Goal: Information Seeking & Learning: Learn about a topic

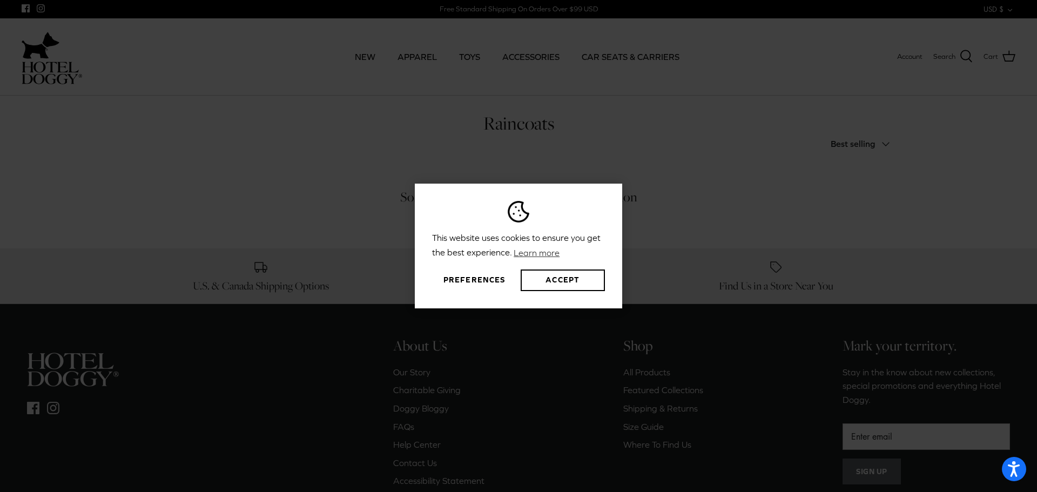
drag, startPoint x: 402, startPoint y: 374, endPoint x: 356, endPoint y: 376, distance: 45.4
click at [356, 376] on div "This website uses cookies to ensure you get the best experience. Learn more Pre…" at bounding box center [518, 246] width 1037 height 492
click at [552, 282] on button "Accept" at bounding box center [562, 280] width 84 height 22
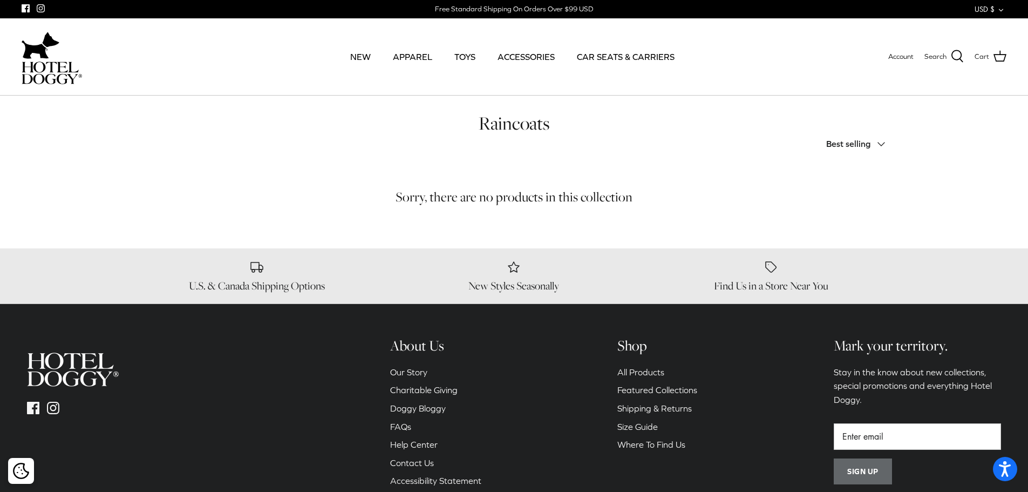
click at [394, 386] on div "This website uses cookies to ensure you get the best experience. Learn more Pre…" at bounding box center [514, 246] width 1028 height 492
click at [407, 370] on link "Our Story" at bounding box center [408, 372] width 37 height 10
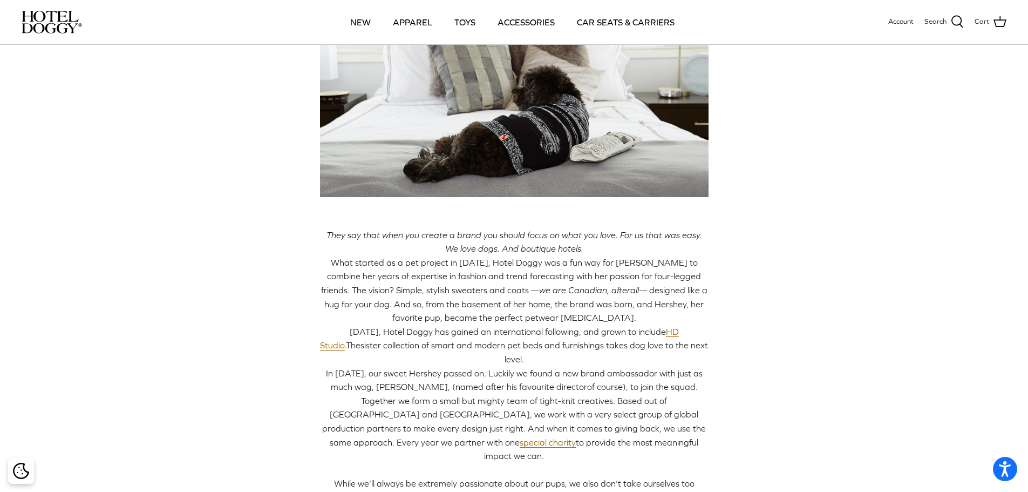
scroll to position [108, 0]
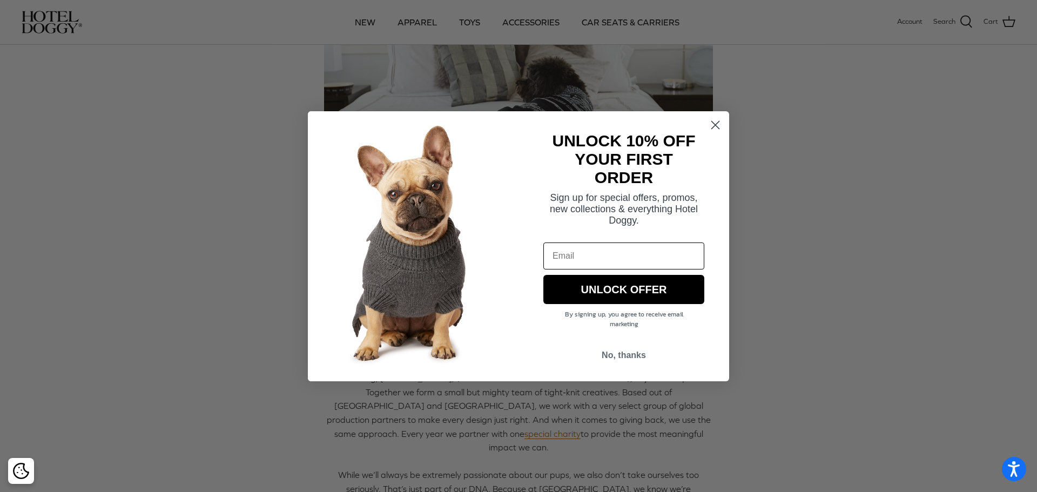
click at [712, 125] on circle "Close dialog" at bounding box center [715, 125] width 18 height 18
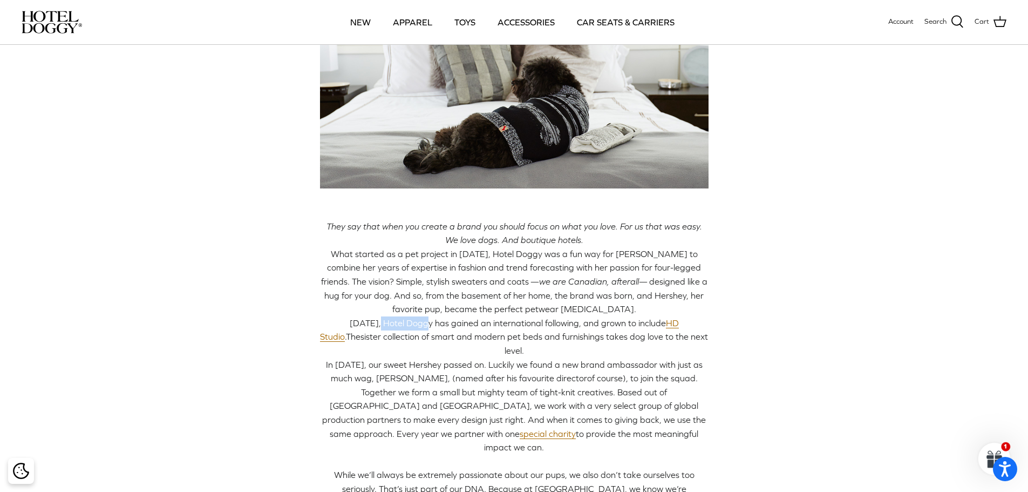
drag, startPoint x: 349, startPoint y: 323, endPoint x: 397, endPoint y: 326, distance: 47.6
click at [397, 326] on span "[DATE], Hotel Doggy has gained an international following, and grown to include…" at bounding box center [499, 330] width 359 height 24
copy span "Hotel Doggy"
